Goal: Task Accomplishment & Management: Use online tool/utility

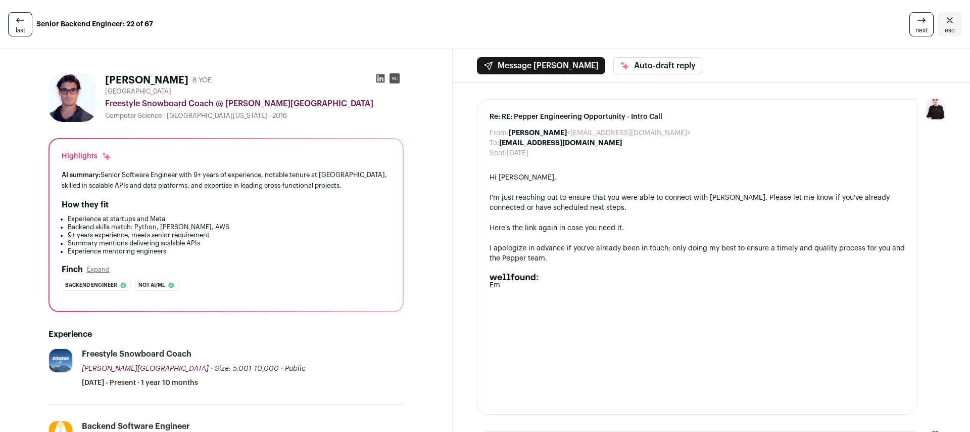
click at [112, 80] on h1 "Matt Finnell" at bounding box center [146, 80] width 83 height 14
copy h1 "Matt"
click at [148, 79] on h1 "Matt Finnell" at bounding box center [146, 80] width 83 height 14
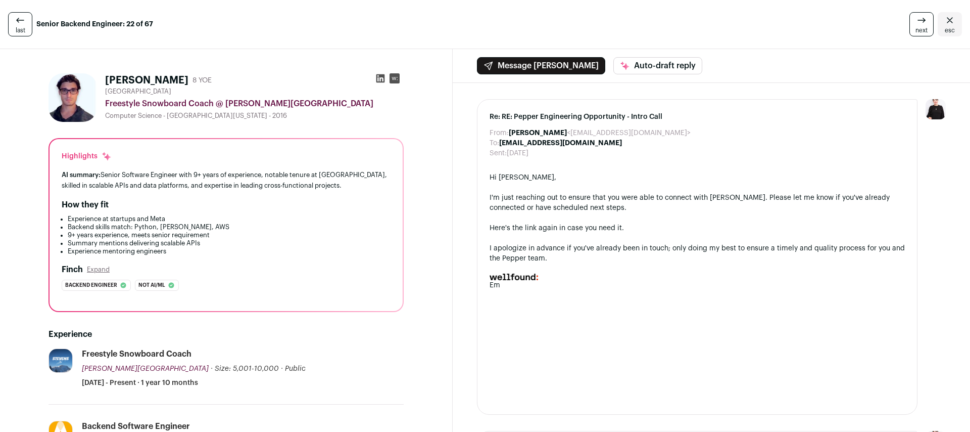
copy h1 "Finnell"
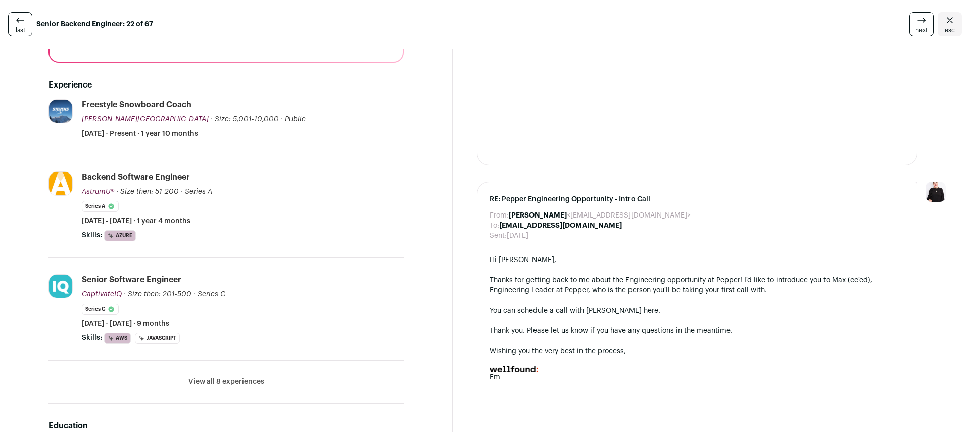
scroll to position [249, 0]
drag, startPoint x: 153, startPoint y: 104, endPoint x: 91, endPoint y: 103, distance: 61.1
click at [91, 103] on div "Freestyle Snowboard Coach Stevens Pass Mountain Resort Stevens Pass Mountain Re…" at bounding box center [243, 119] width 322 height 39
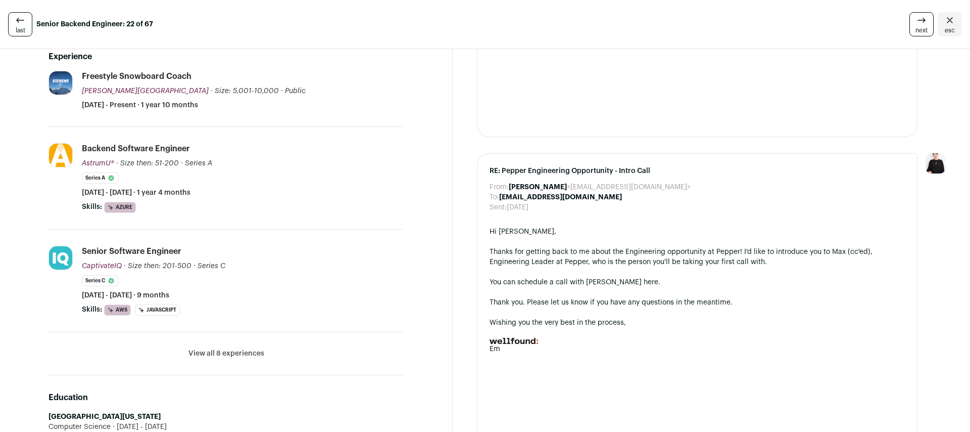
scroll to position [0, 0]
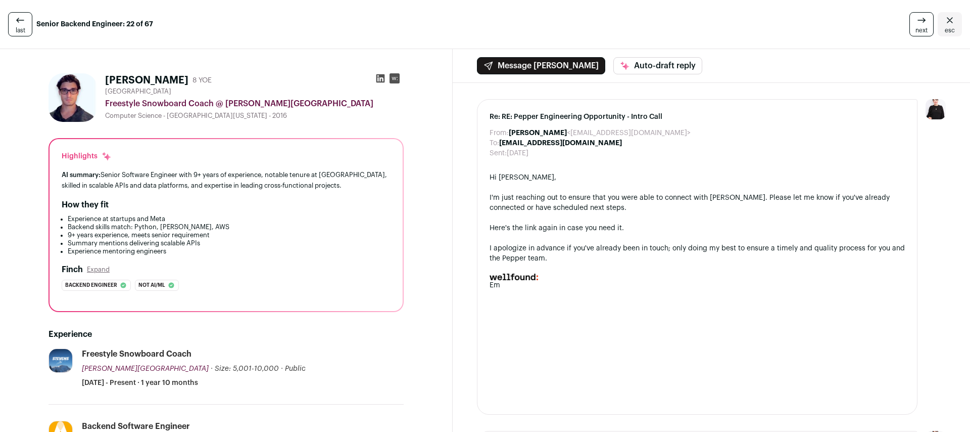
drag, startPoint x: 350, startPoint y: 102, endPoint x: 104, endPoint y: 102, distance: 246.6
click at [104, 102] on div "Matt Finnell 8 YOE Greater Seattle Area Freestyle Snowboard Coach @ Stevens Pas…" at bounding box center [226, 97] width 355 height 49
copy div "Freestyle Snowboard Coach @ Stevens Pass Mountain Resort"
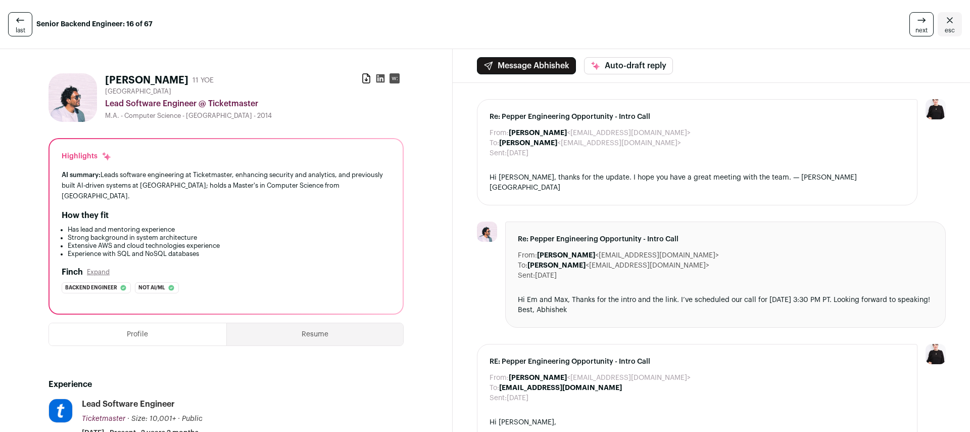
click at [219, 102] on div "Lead Software Engineer @ Ticketmaster" at bounding box center [254, 104] width 299 height 12
copy div "Ticketmaster"
drag, startPoint x: 196, startPoint y: 103, endPoint x: 107, endPoint y: 103, distance: 88.9
click at [107, 103] on div "Lead Software Engineer @ Ticketmaster" at bounding box center [254, 104] width 299 height 12
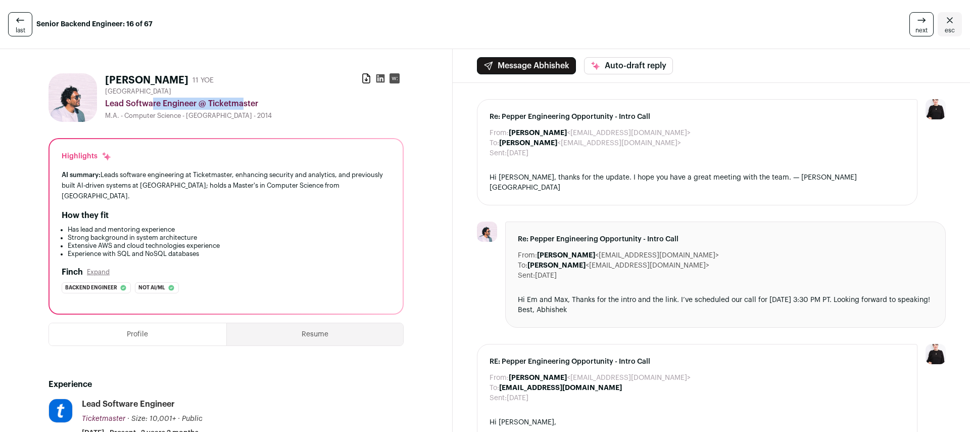
copy div "Lead Software Engineer"
